Goal: Answer question/provide support

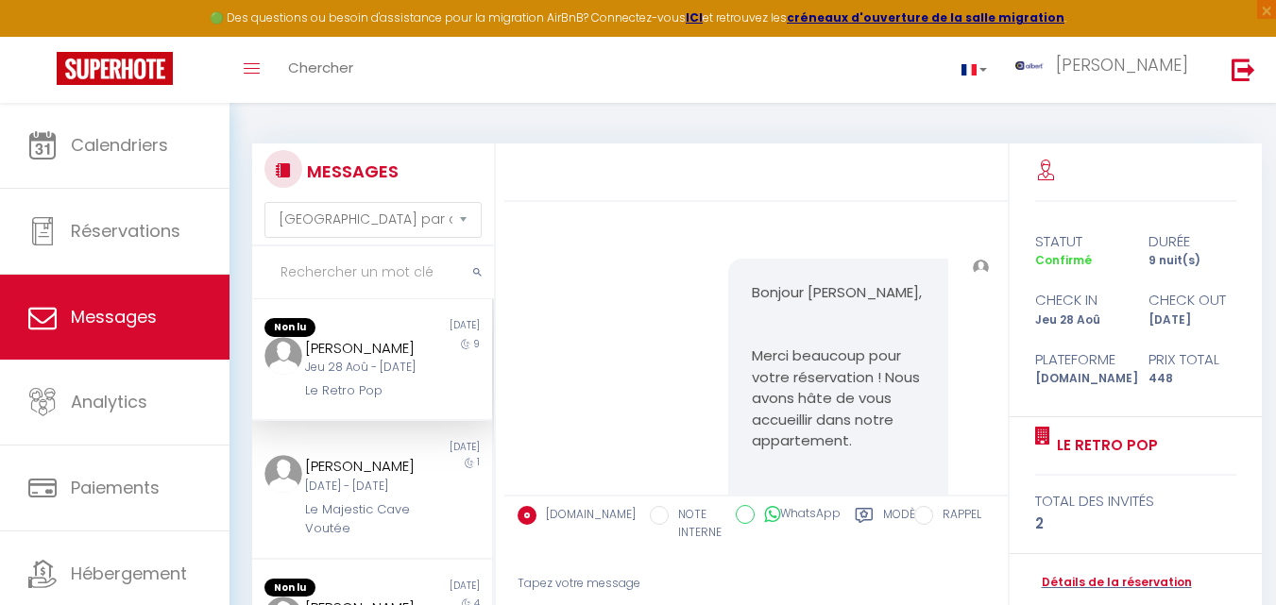
select select "message"
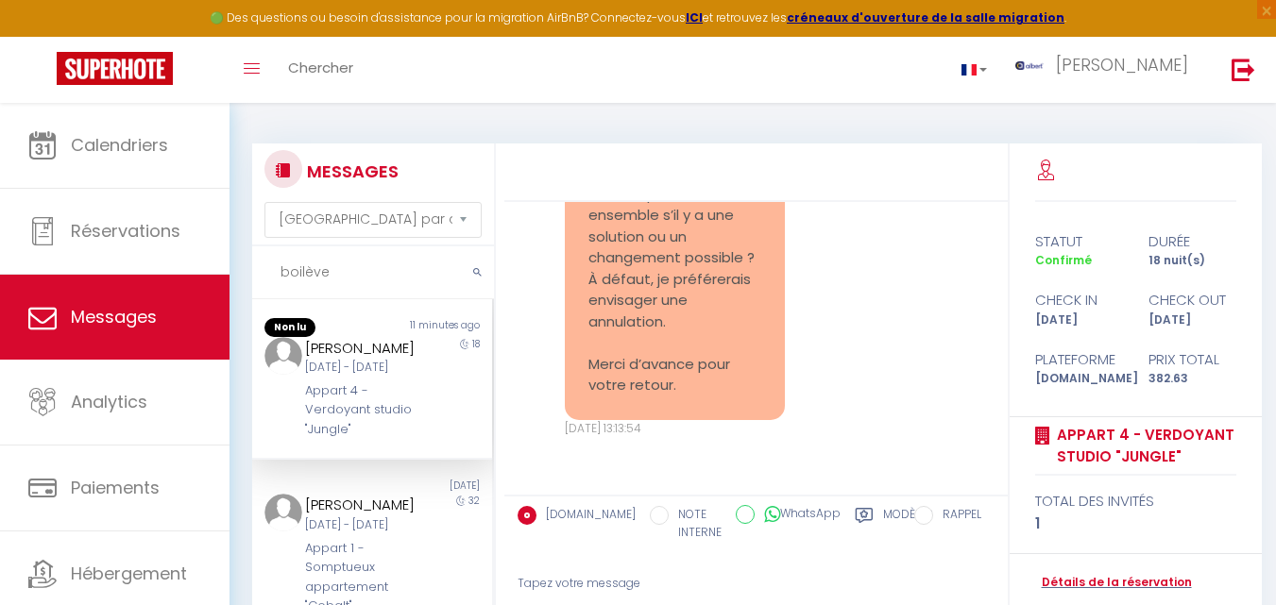
scroll to position [4282, 0]
drag, startPoint x: 352, startPoint y: 474, endPoint x: 301, endPoint y: 441, distance: 60.8
click at [301, 440] on div "[PERSON_NAME] [DATE] - [DATE] Appart 4 - Verdoyant studio "Jungle"" at bounding box center [362, 388] width 140 height 103
copy div "Verdoyant studio "Jungle""
click at [330, 274] on input "boilève" at bounding box center [373, 273] width 242 height 53
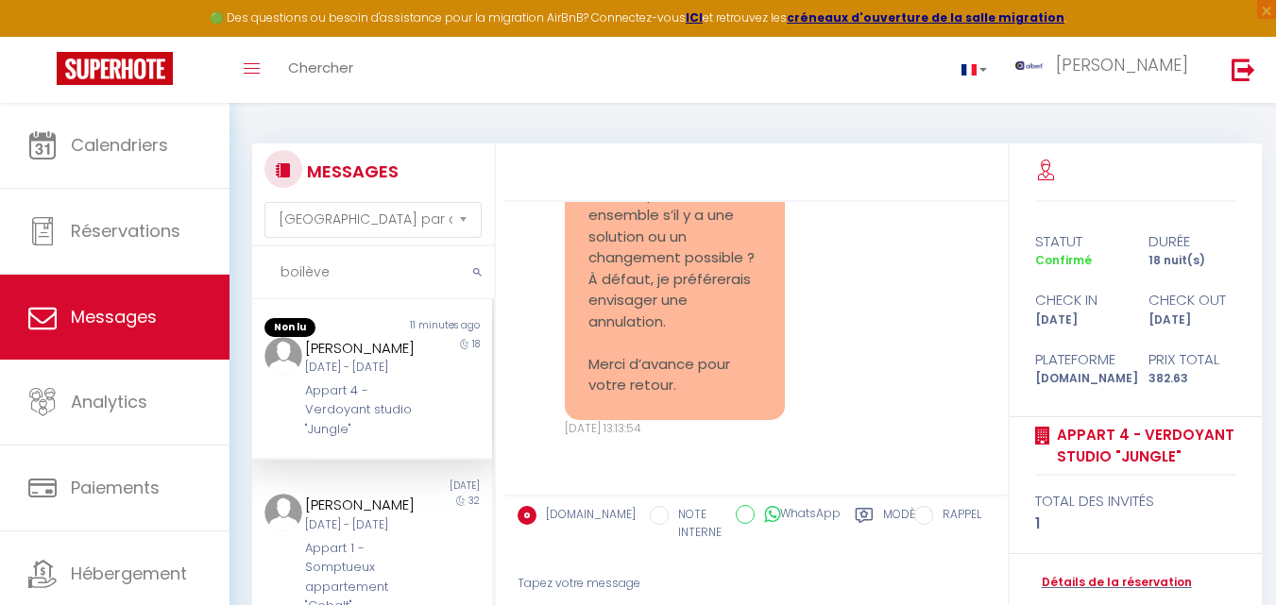
click at [330, 274] on input "boilève" at bounding box center [373, 273] width 242 height 53
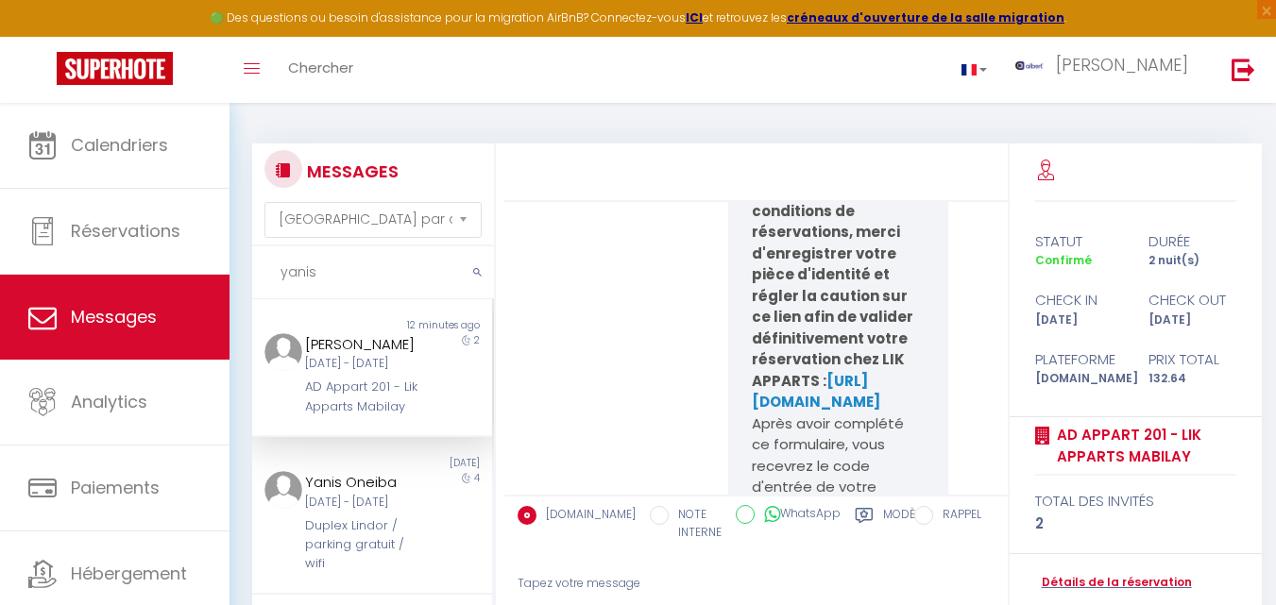
scroll to position [23144, 0]
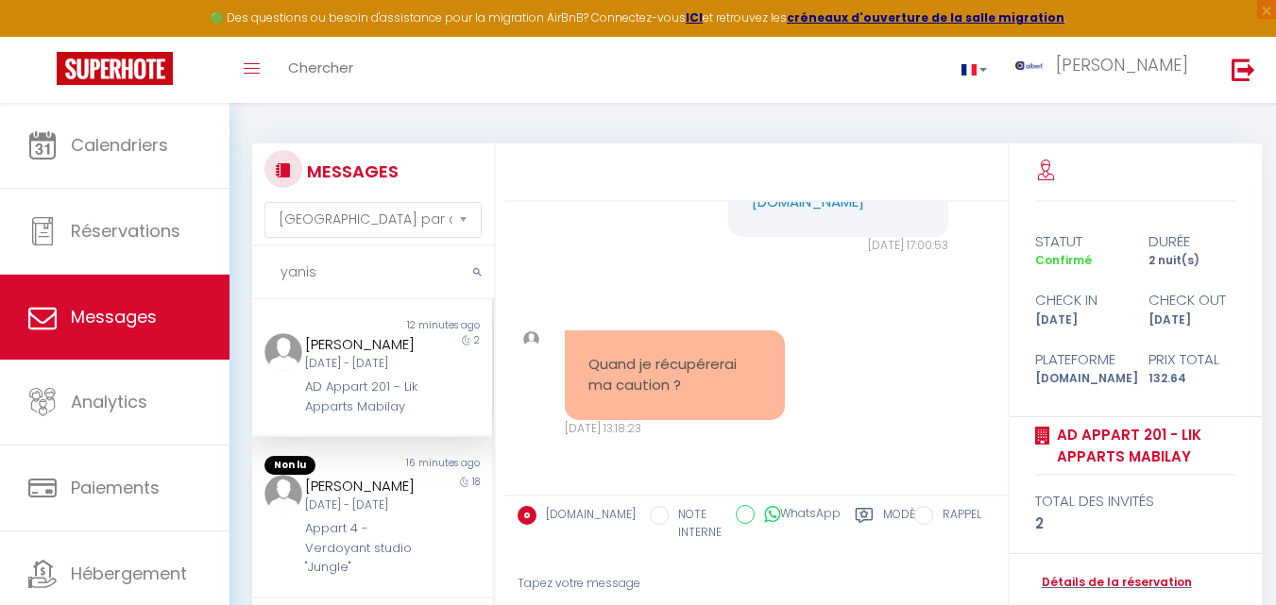
type input "yanis"
drag, startPoint x: 399, startPoint y: 421, endPoint x: 300, endPoint y: 429, distance: 98.5
click at [300, 417] on div "[PERSON_NAME] [DATE] - [DATE] AD Appart 201 - Lik Apparts Mabilay" at bounding box center [362, 374] width 140 height 83
copy div "AD Appart 201 -"
